Goal: Find specific page/section: Find specific page/section

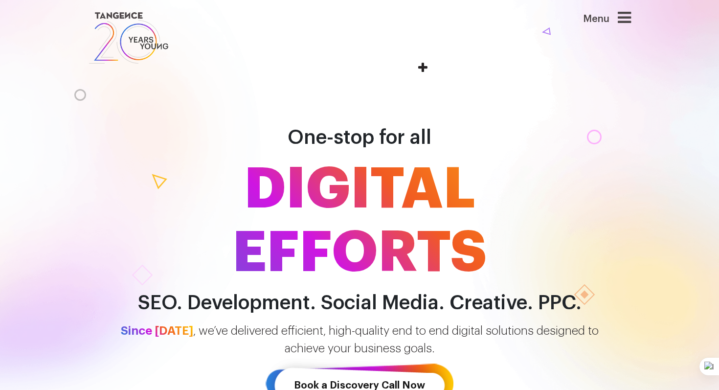
click at [622, 19] on icon at bounding box center [624, 18] width 13 height 16
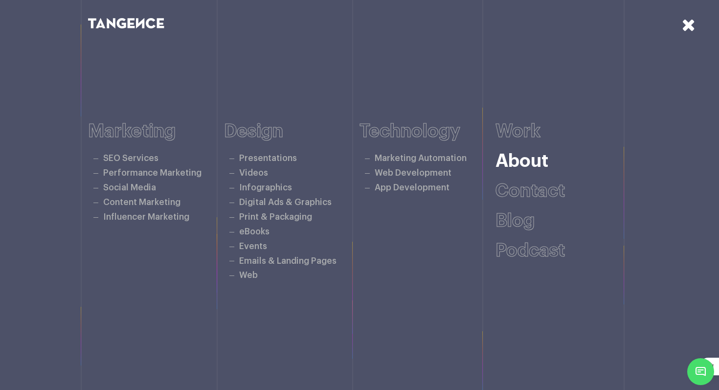
click at [509, 156] on link "About" at bounding box center [522, 161] width 53 height 18
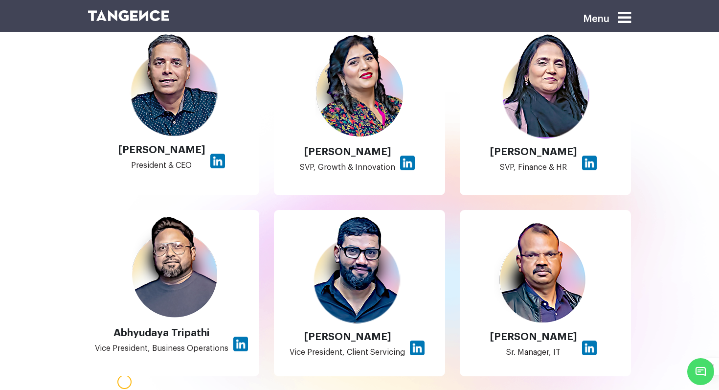
scroll to position [764, 0]
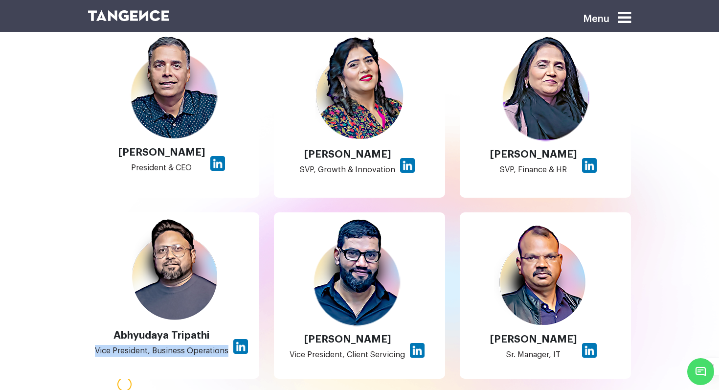
drag, startPoint x: 228, startPoint y: 351, endPoint x: 96, endPoint y: 351, distance: 131.2
click at [96, 351] on div "Abhyudaya Tripathi Vice President, Business Operations" at bounding box center [173, 340] width 161 height 34
copy p "Vice President, Business Operations"
